Goal: Task Accomplishment & Management: Manage account settings

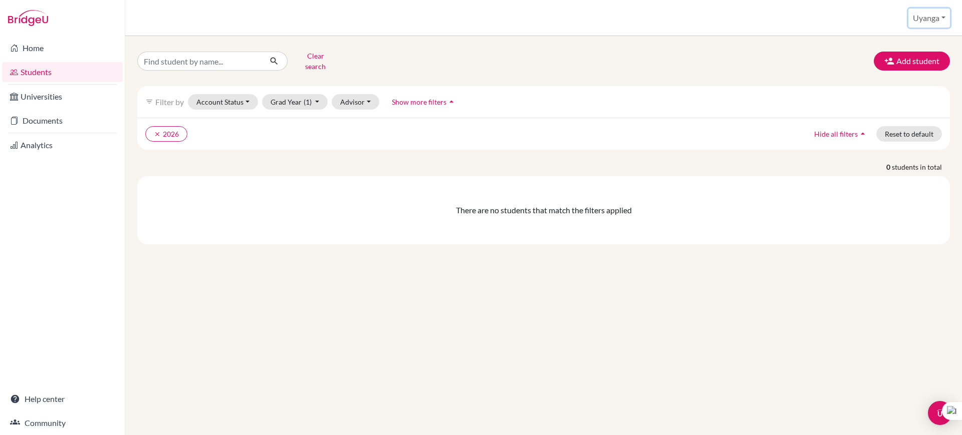
drag, startPoint x: 934, startPoint y: 21, endPoint x: 937, endPoint y: 33, distance: 12.4
click at [934, 21] on button "Uyanga" at bounding box center [929, 18] width 42 height 19
click at [896, 90] on ul "Profile School Settings Log out" at bounding box center [911, 62] width 80 height 66
click at [925, 23] on button "Uyanga" at bounding box center [929, 18] width 42 height 19
click at [897, 77] on button "Log out" at bounding box center [911, 82] width 79 height 16
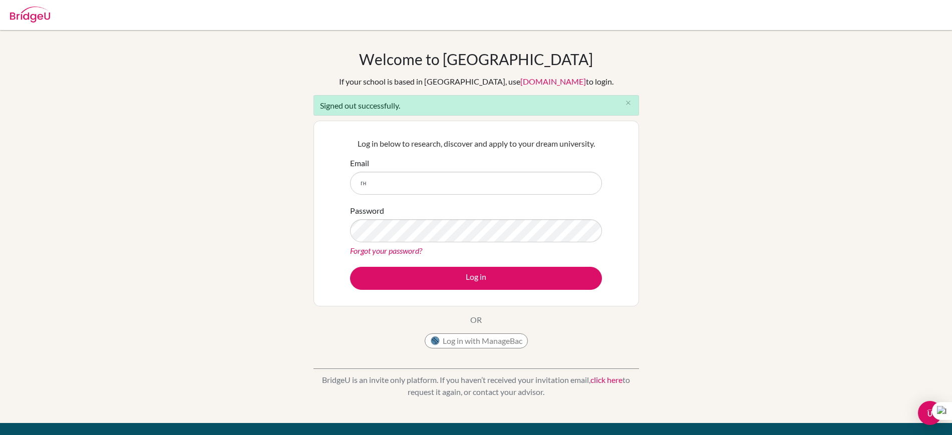
type input "г"
type input "uyangaseseeeer@gmail.com"
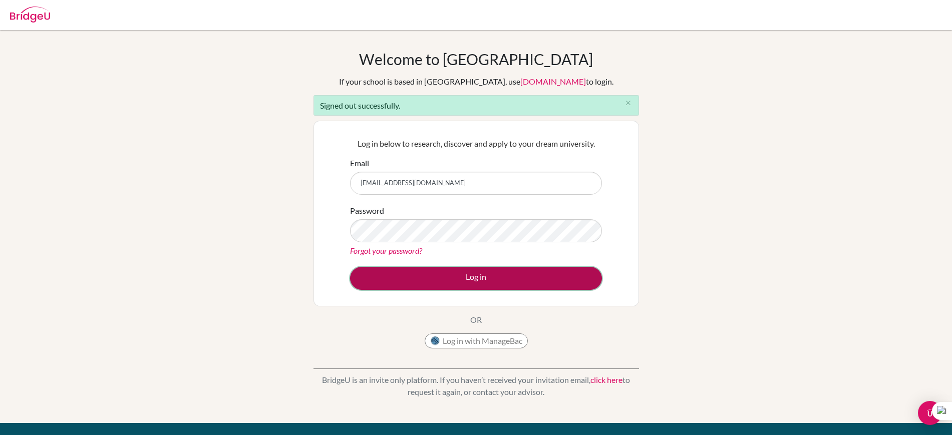
click at [461, 287] on button "Log in" at bounding box center [476, 278] width 252 height 23
